Goal: Information Seeking & Learning: Learn about a topic

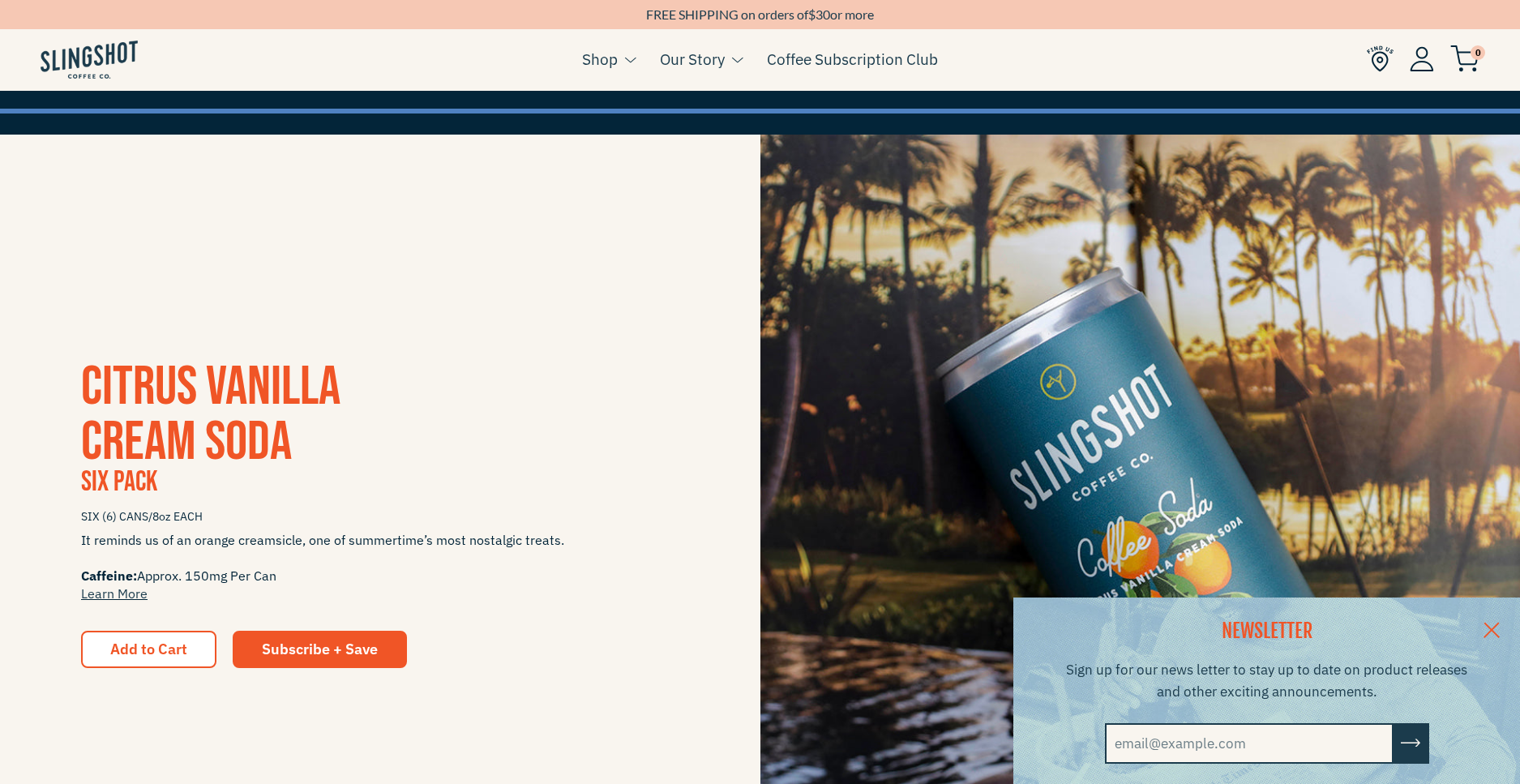
scroll to position [406, 0]
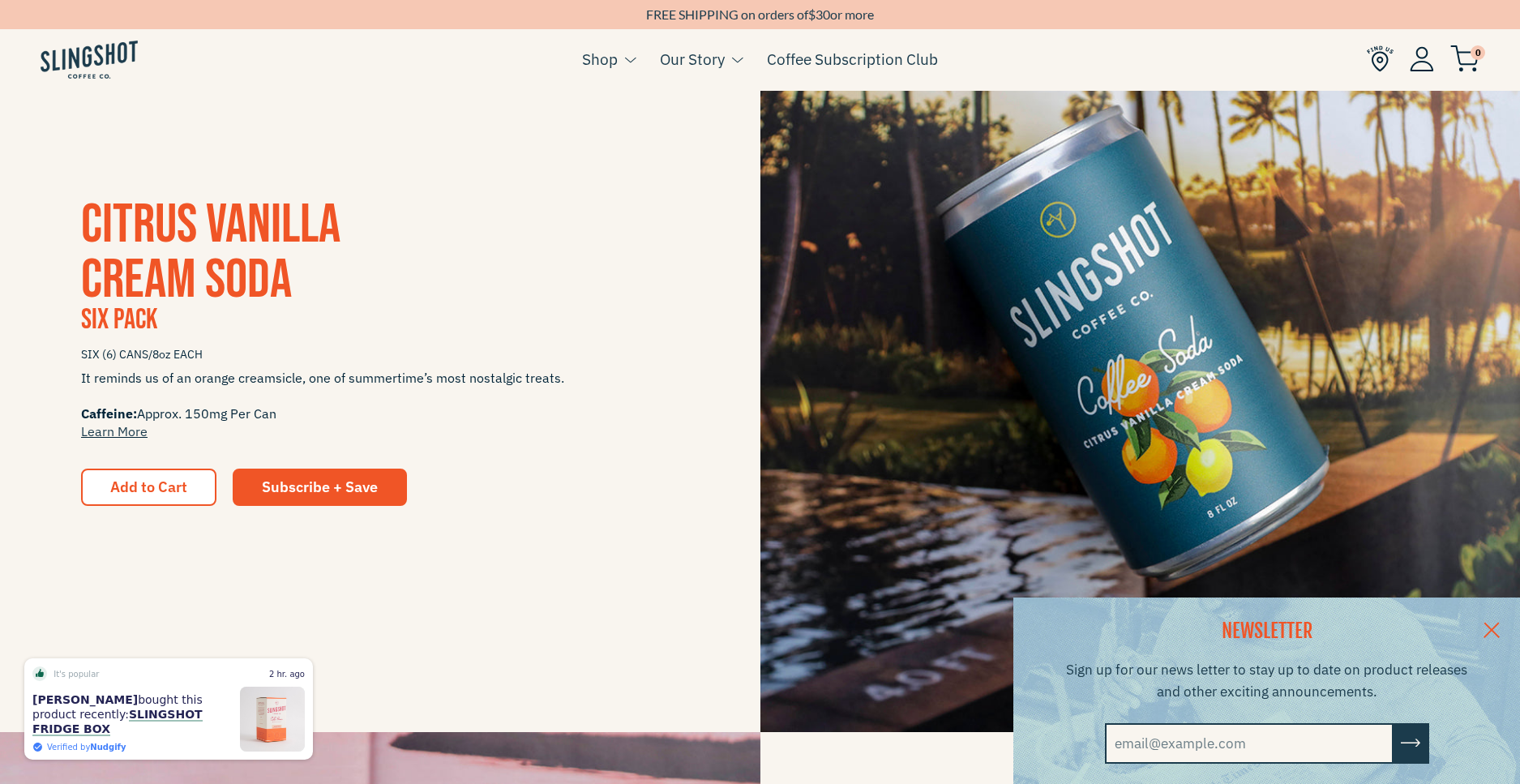
click at [1503, 624] on link at bounding box center [1492, 629] width 57 height 63
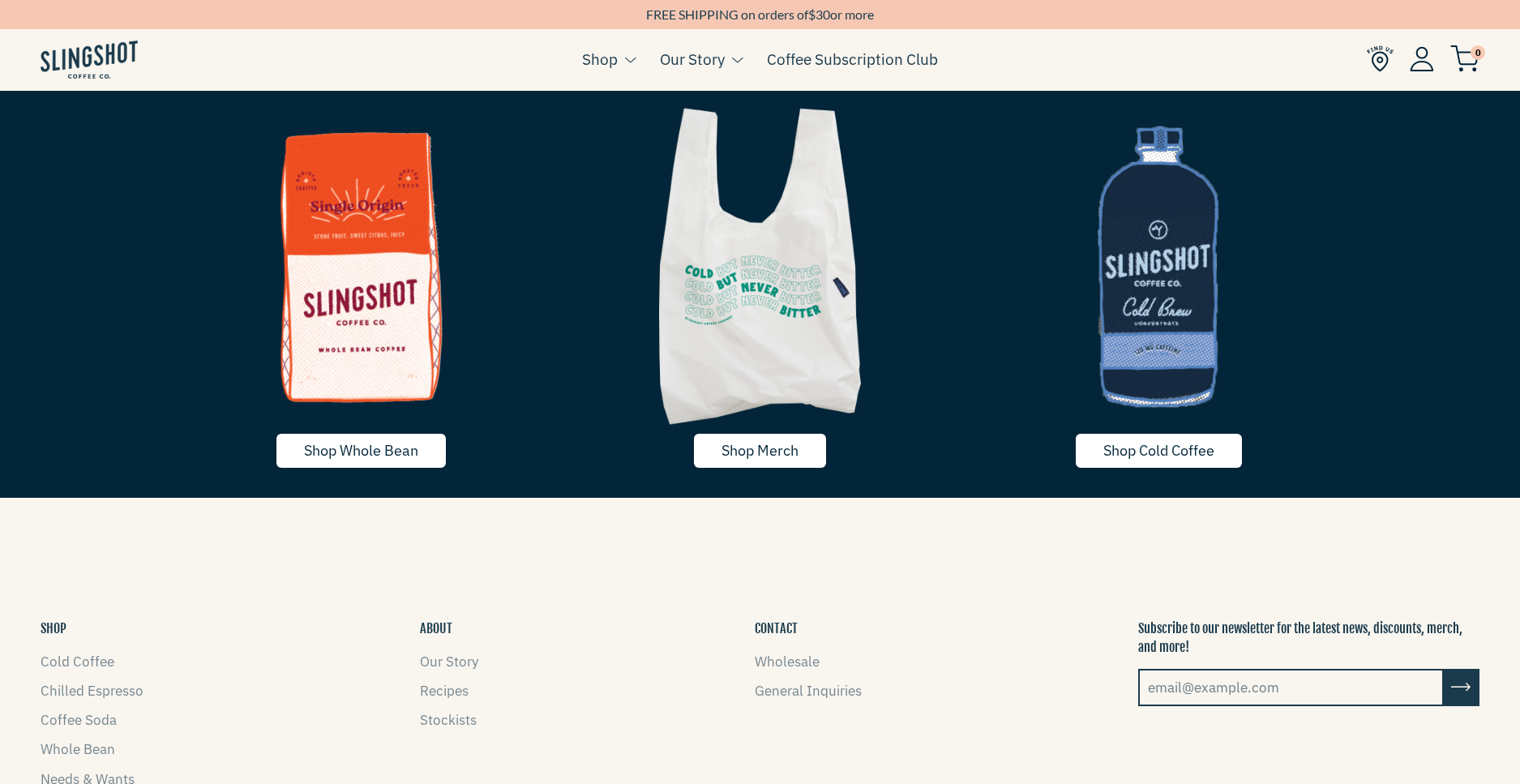
scroll to position [3568, 0]
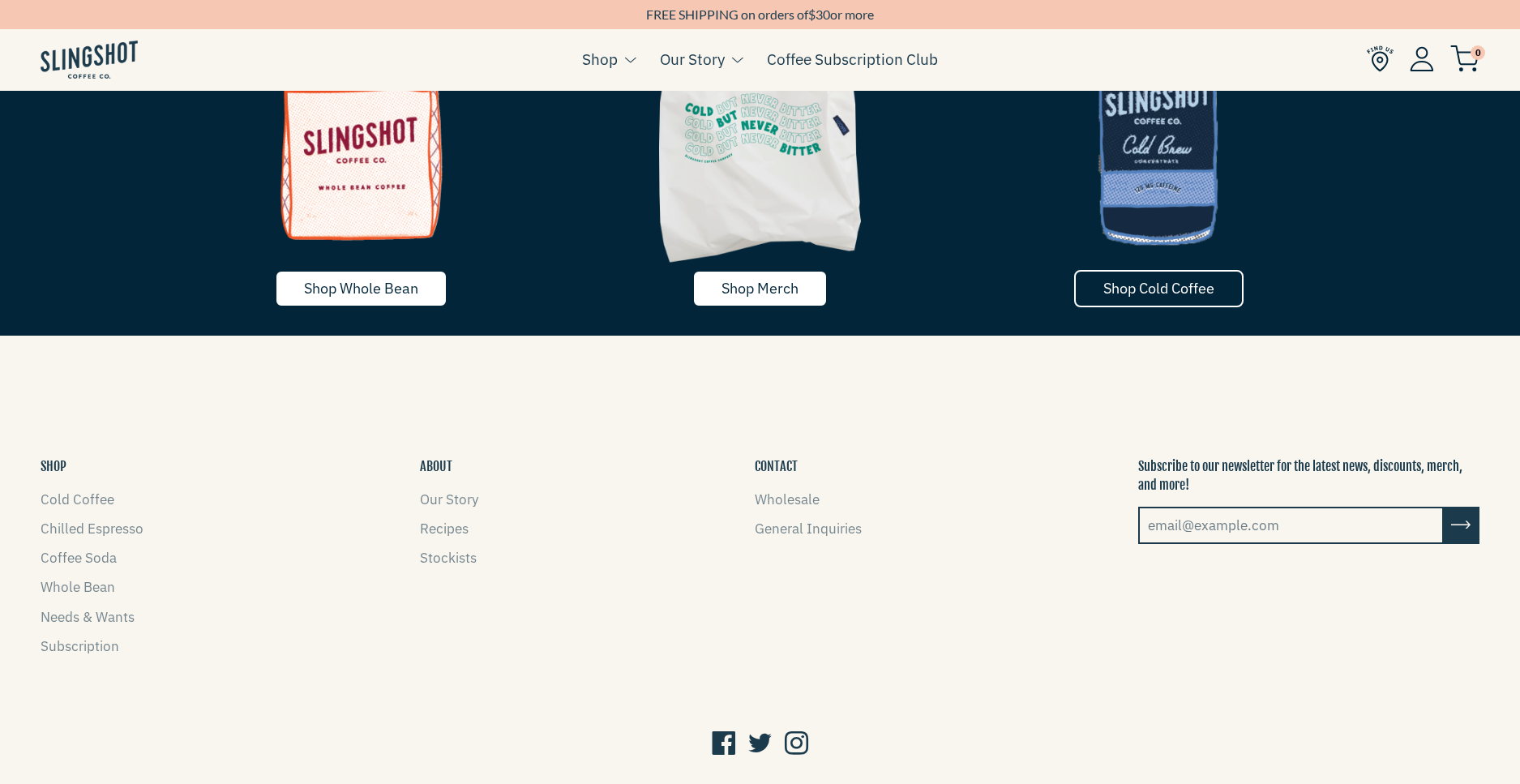
click at [1190, 286] on span "Shop Cold Coffee" at bounding box center [1159, 288] width 111 height 19
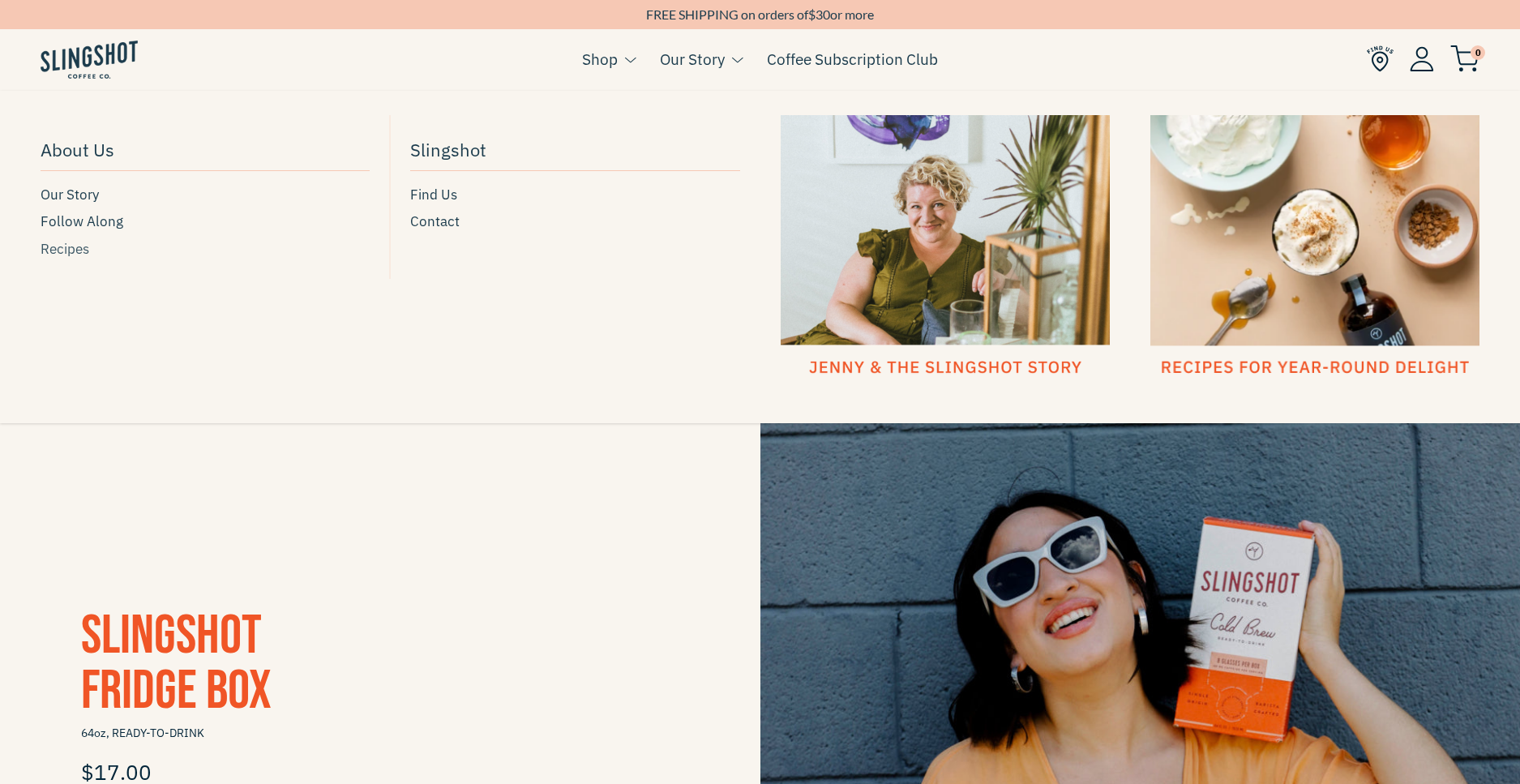
click at [70, 251] on span "Recipes" at bounding box center [65, 250] width 49 height 22
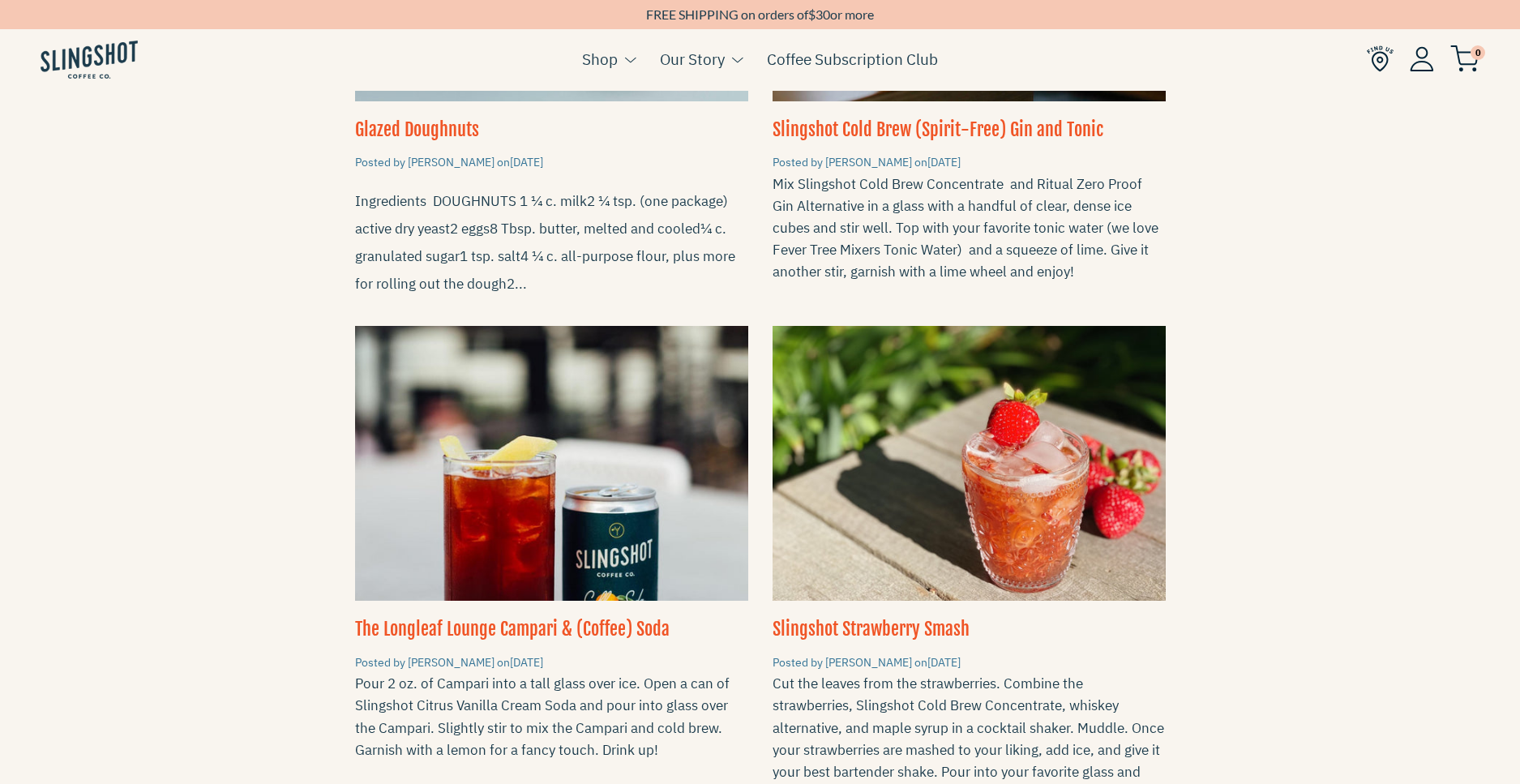
scroll to position [973, 0]
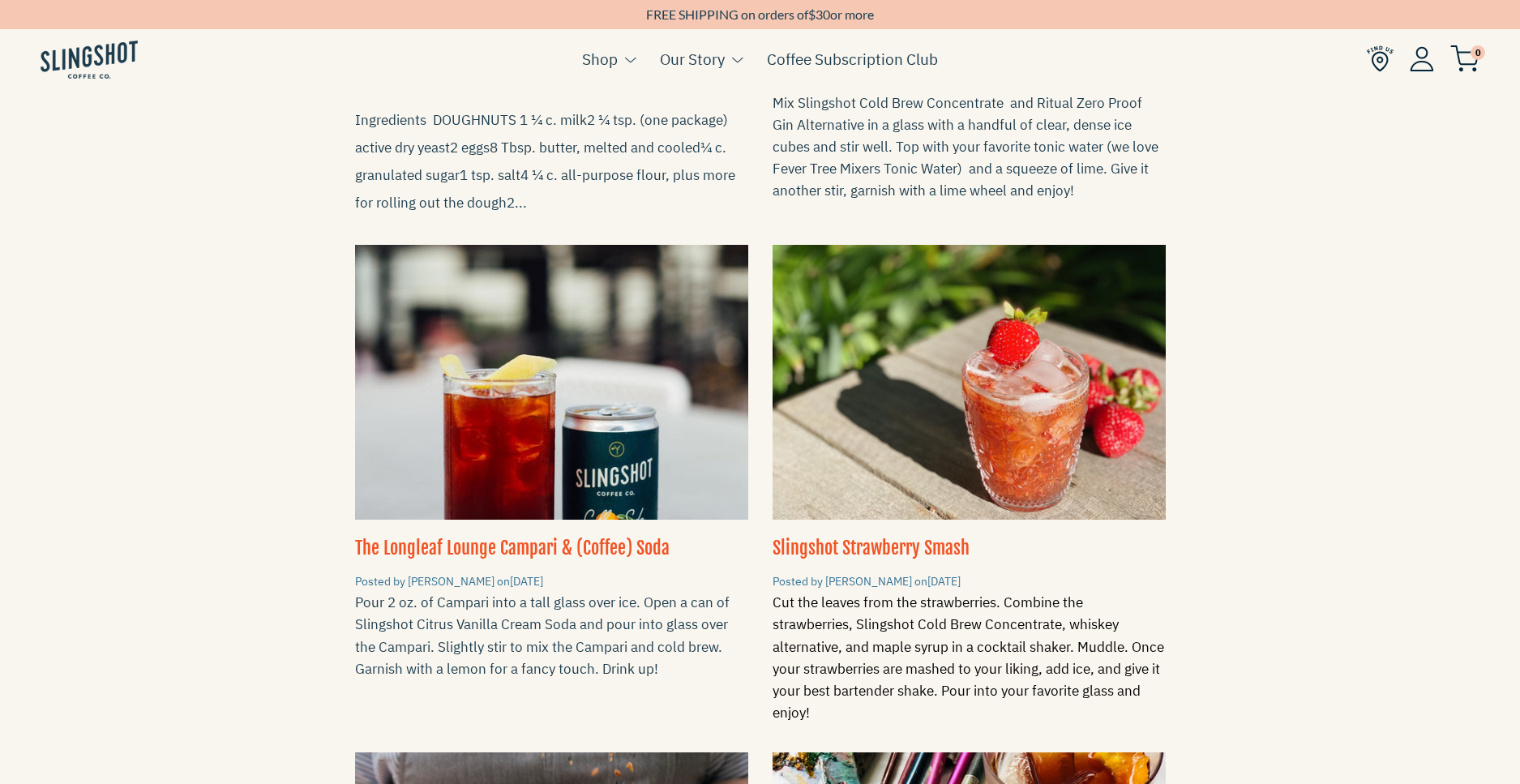
click at [1155, 592] on div "Cut the leaves from the strawberries. Combine the strawberries, Slingshot Cold …" at bounding box center [969, 658] width 393 height 132
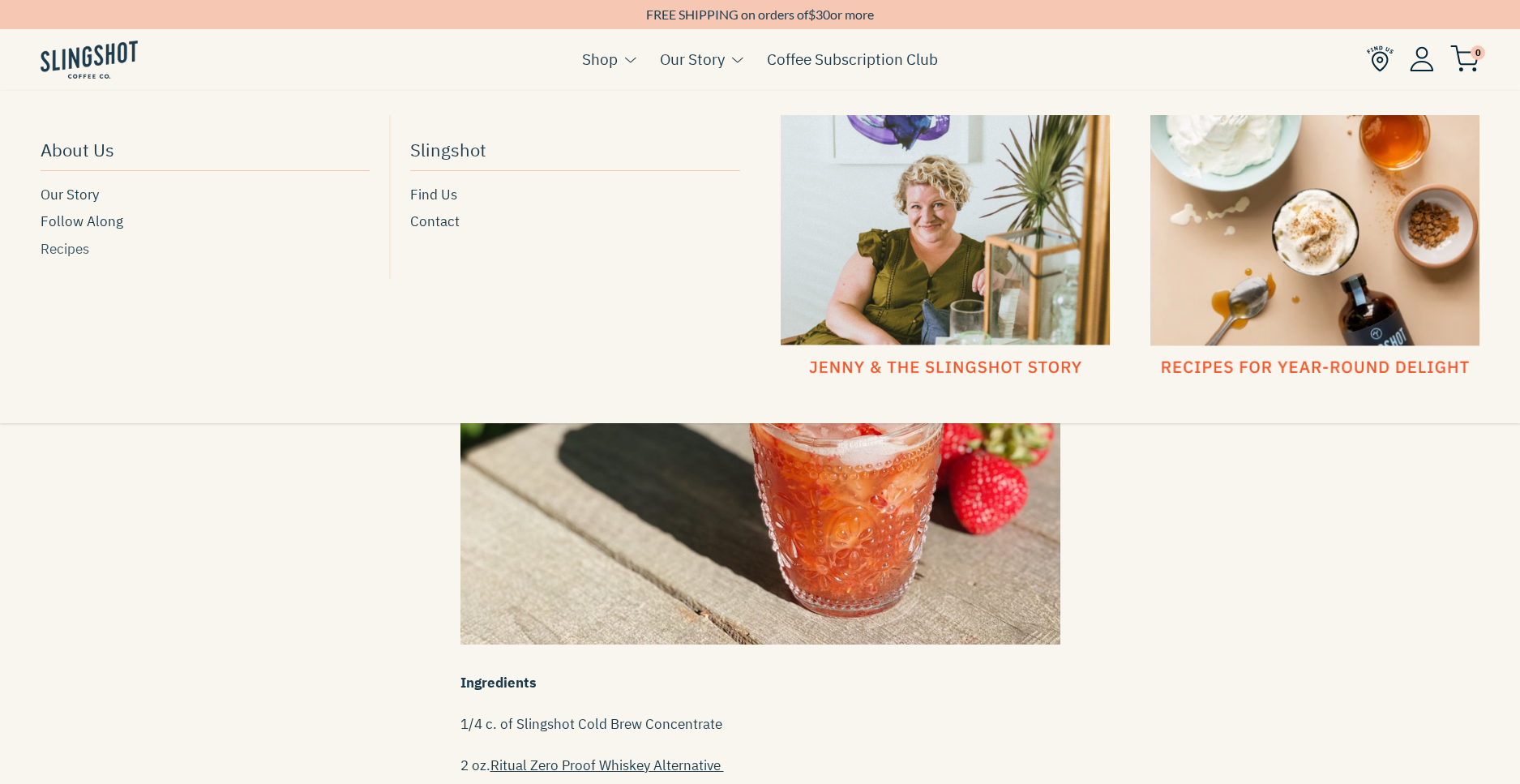
click at [60, 248] on span "Recipes" at bounding box center [65, 250] width 49 height 22
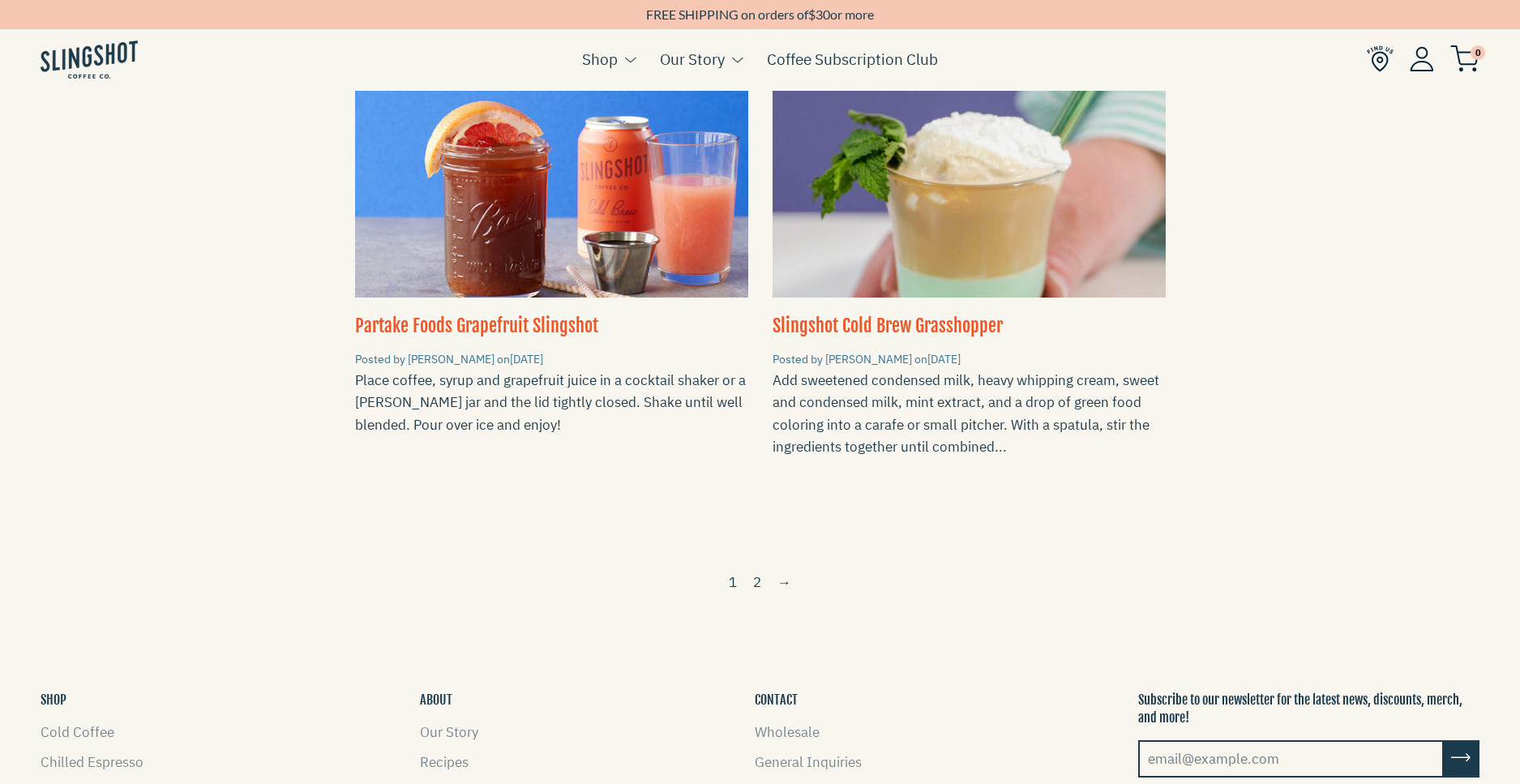
scroll to position [2270, 0]
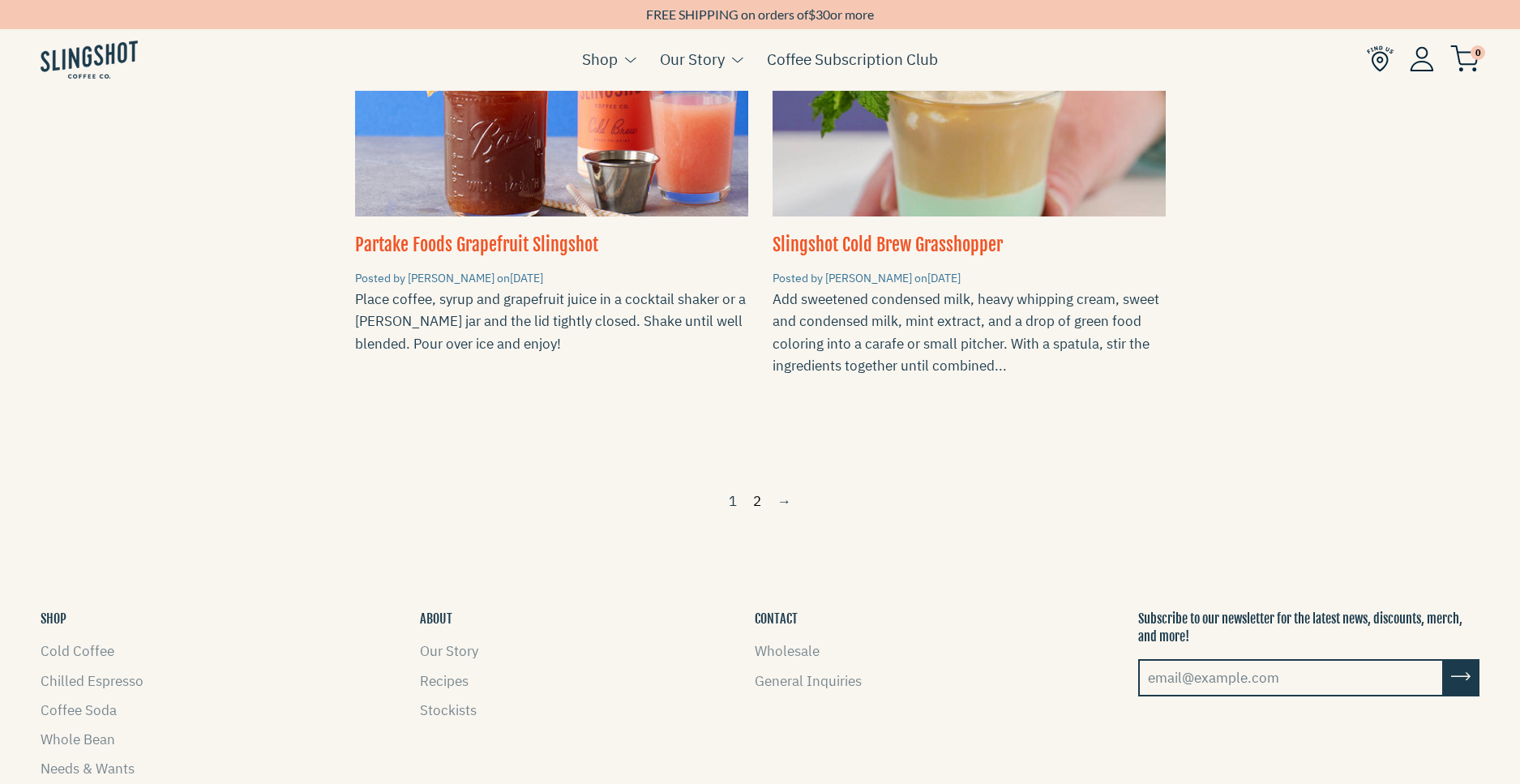
click at [758, 488] on link "2" at bounding box center [757, 501] width 21 height 26
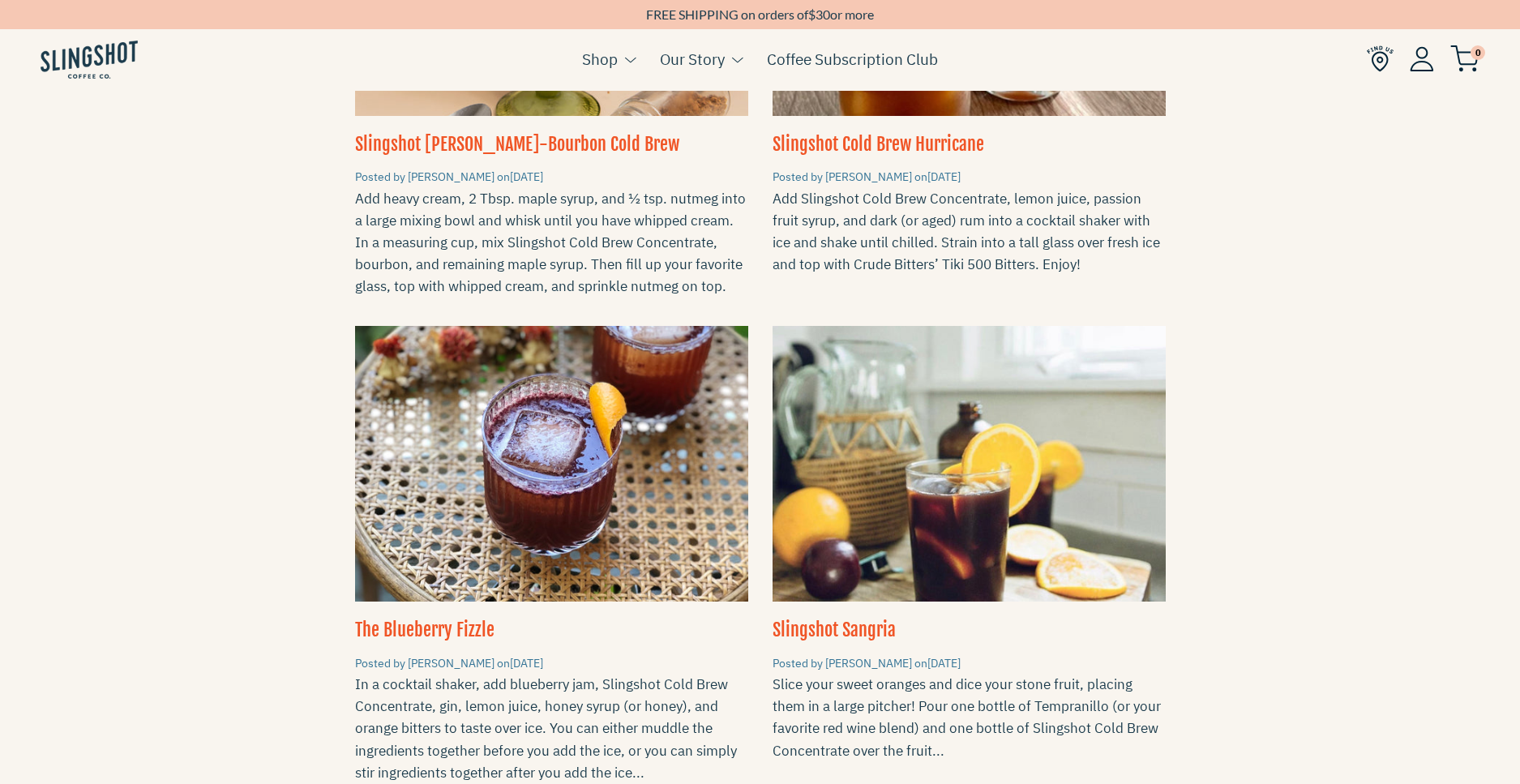
scroll to position [1622, 0]
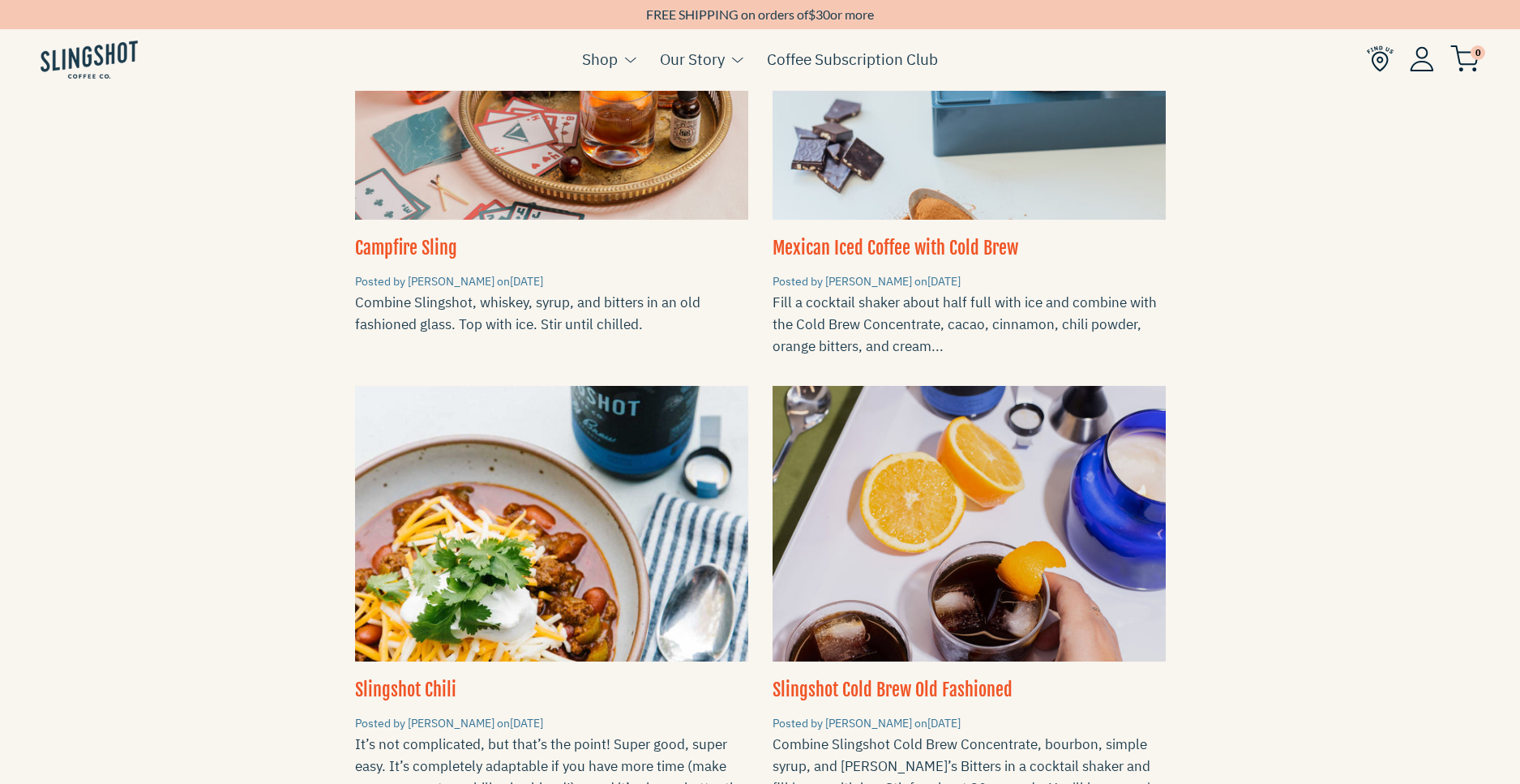
scroll to position [0, 0]
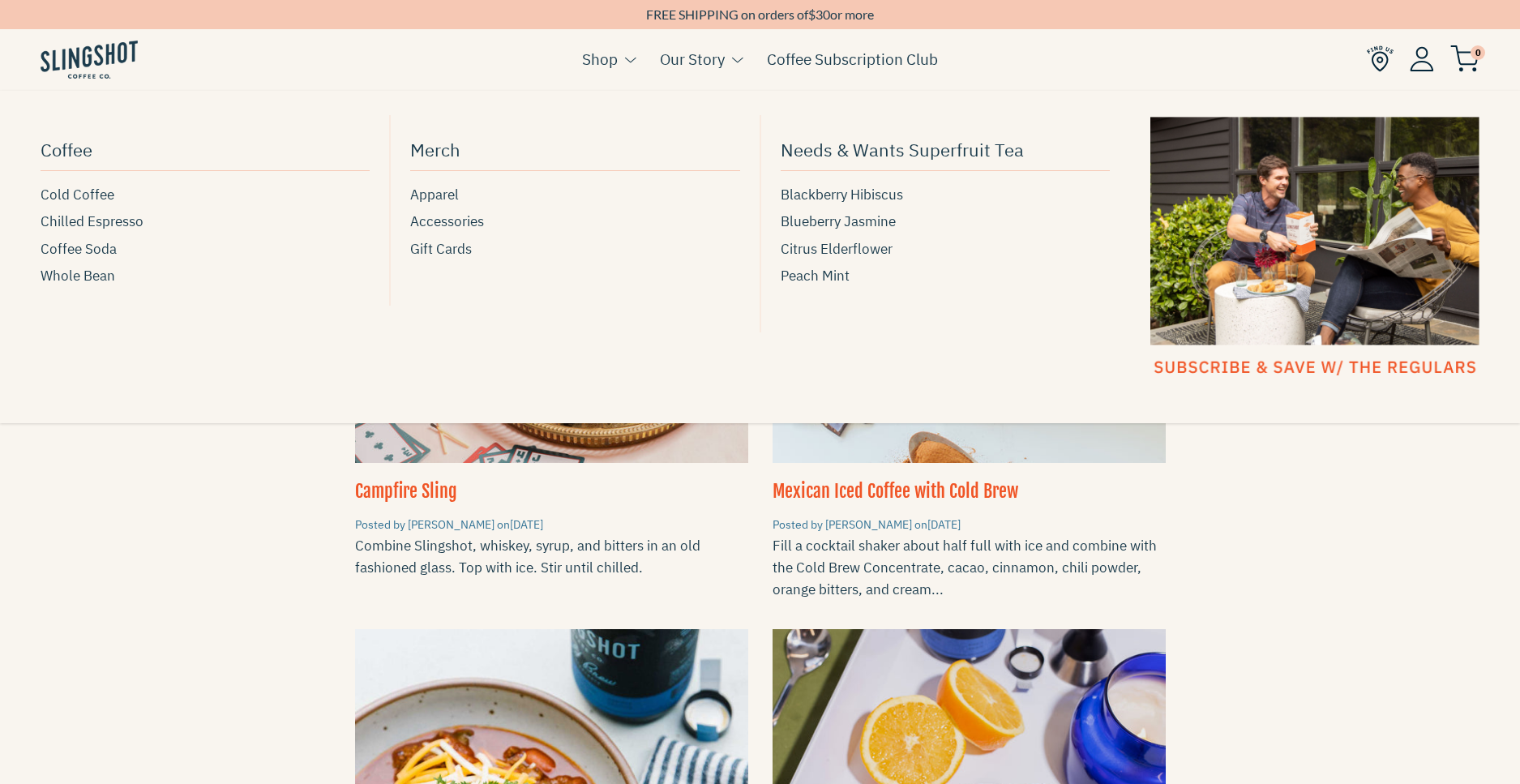
click at [600, 61] on link "Shop" at bounding box center [600, 59] width 35 height 24
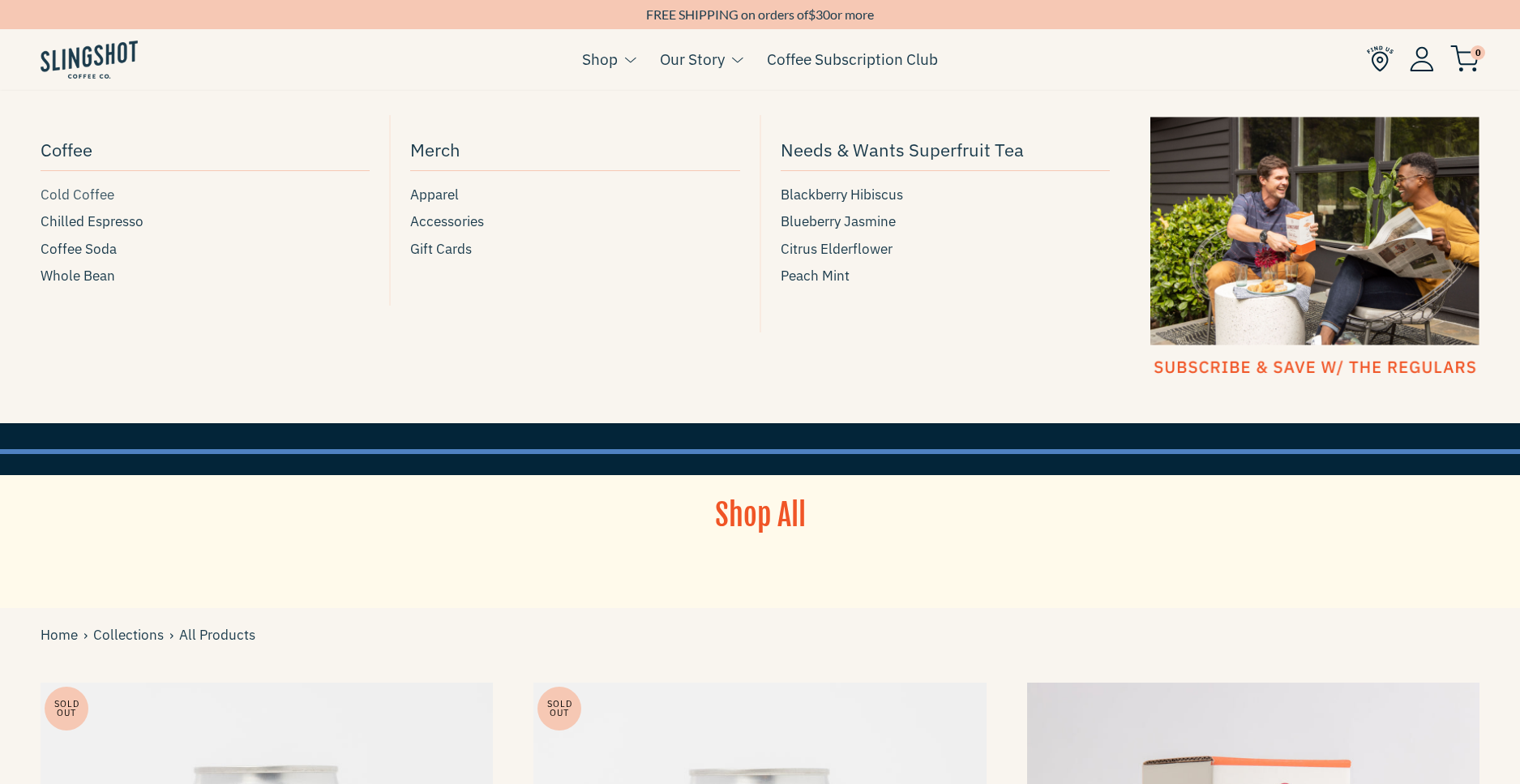
click at [106, 191] on span "Cold Coffee" at bounding box center [77, 195] width 74 height 22
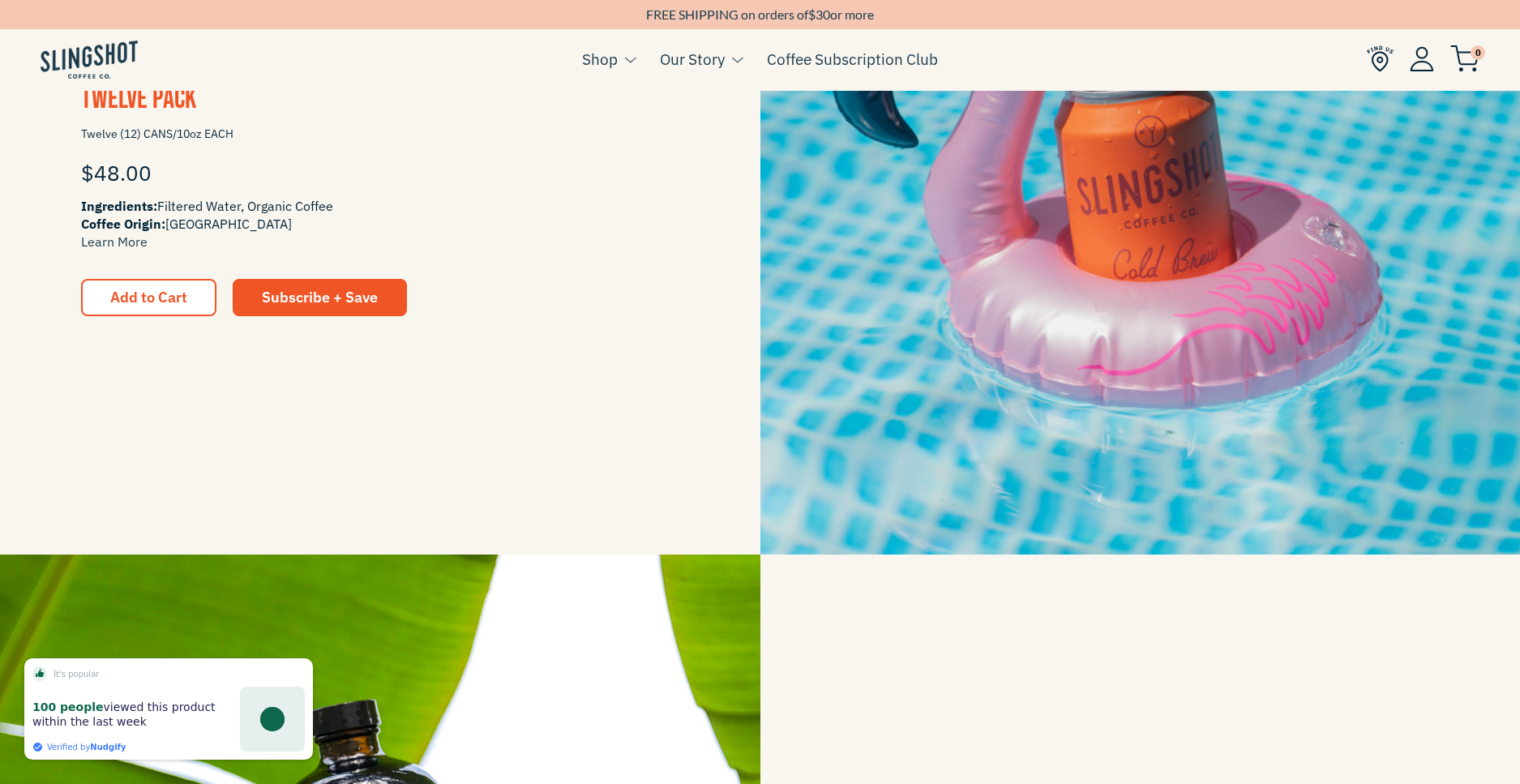
scroll to position [2594, 0]
